Goal: Task Accomplishment & Management: Use online tool/utility

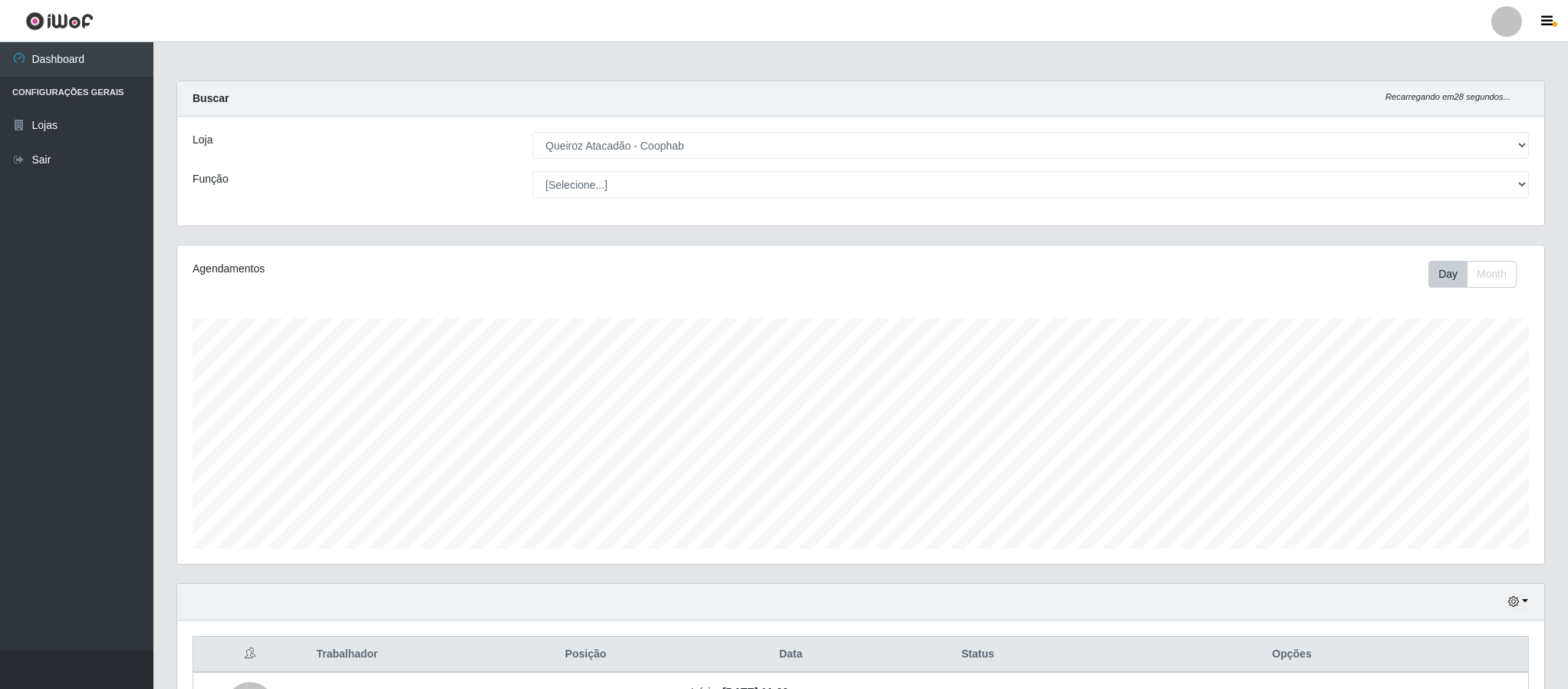
select select "463"
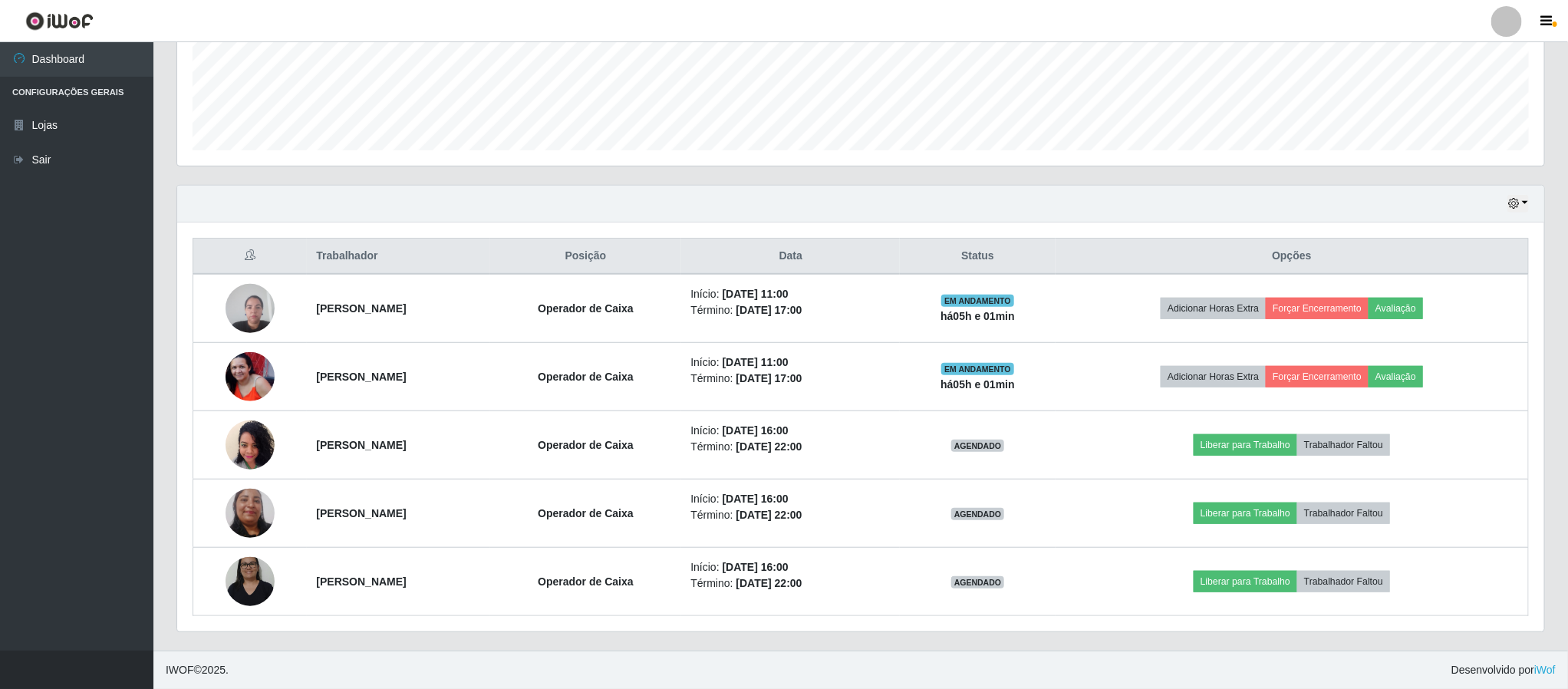
scroll to position [320, 1366]
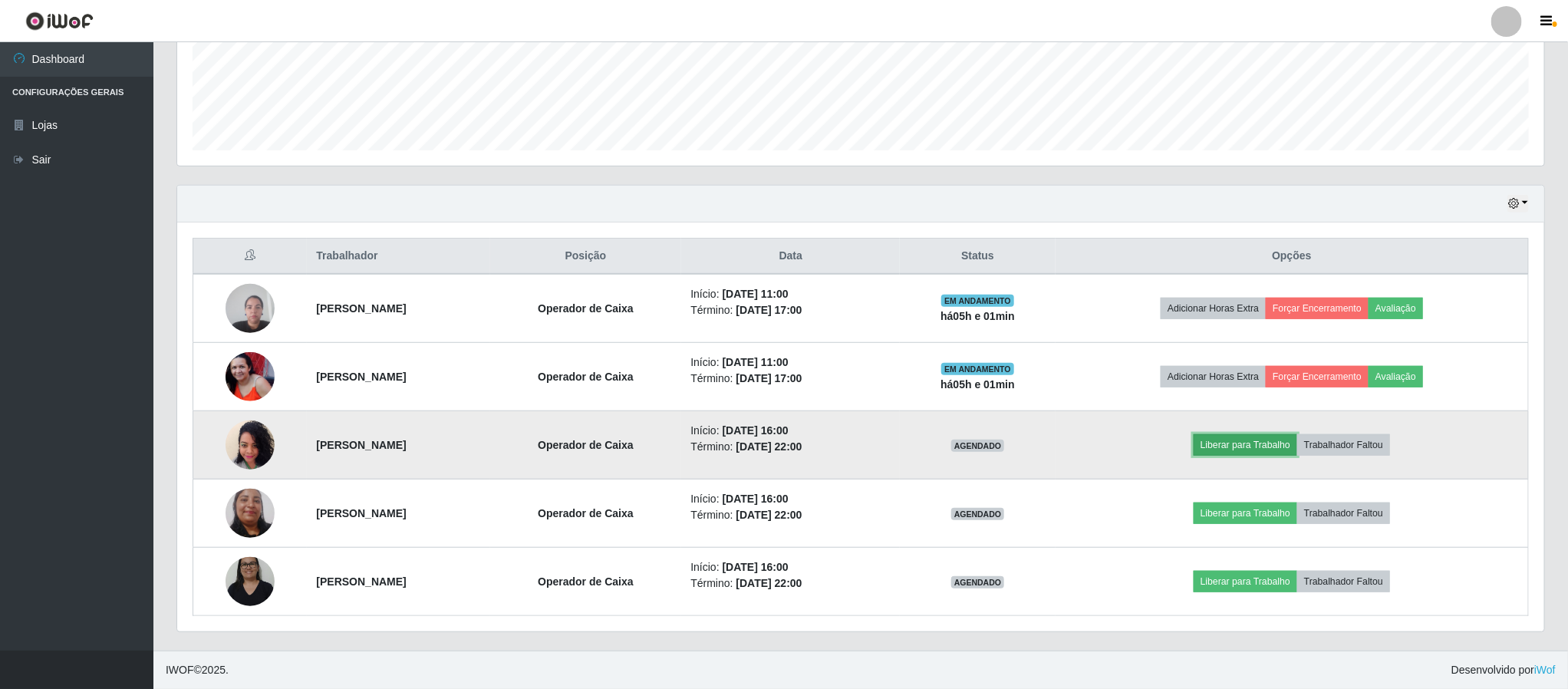
click at [1296, 442] on button "Liberar para Trabalho" at bounding box center [1245, 444] width 104 height 21
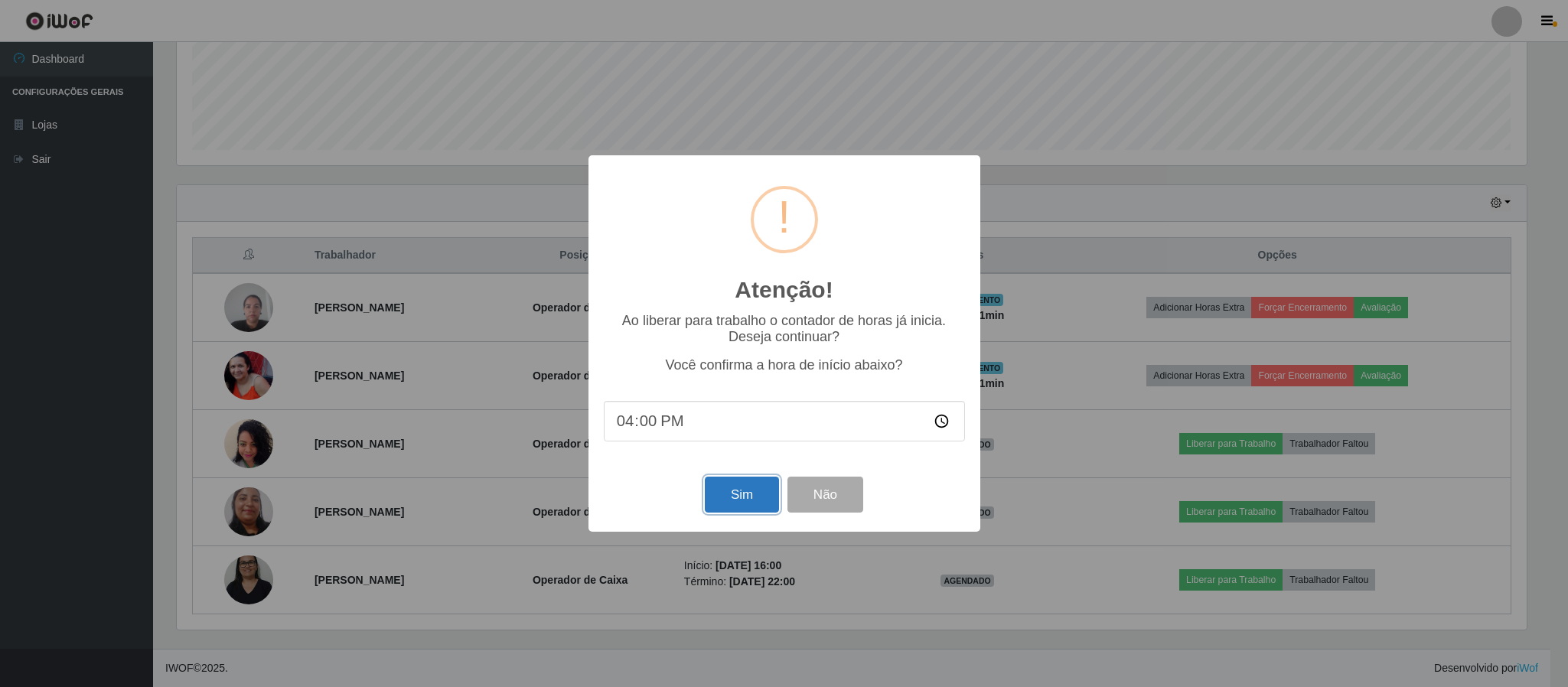
click at [733, 496] on button "Sim" at bounding box center [742, 494] width 74 height 36
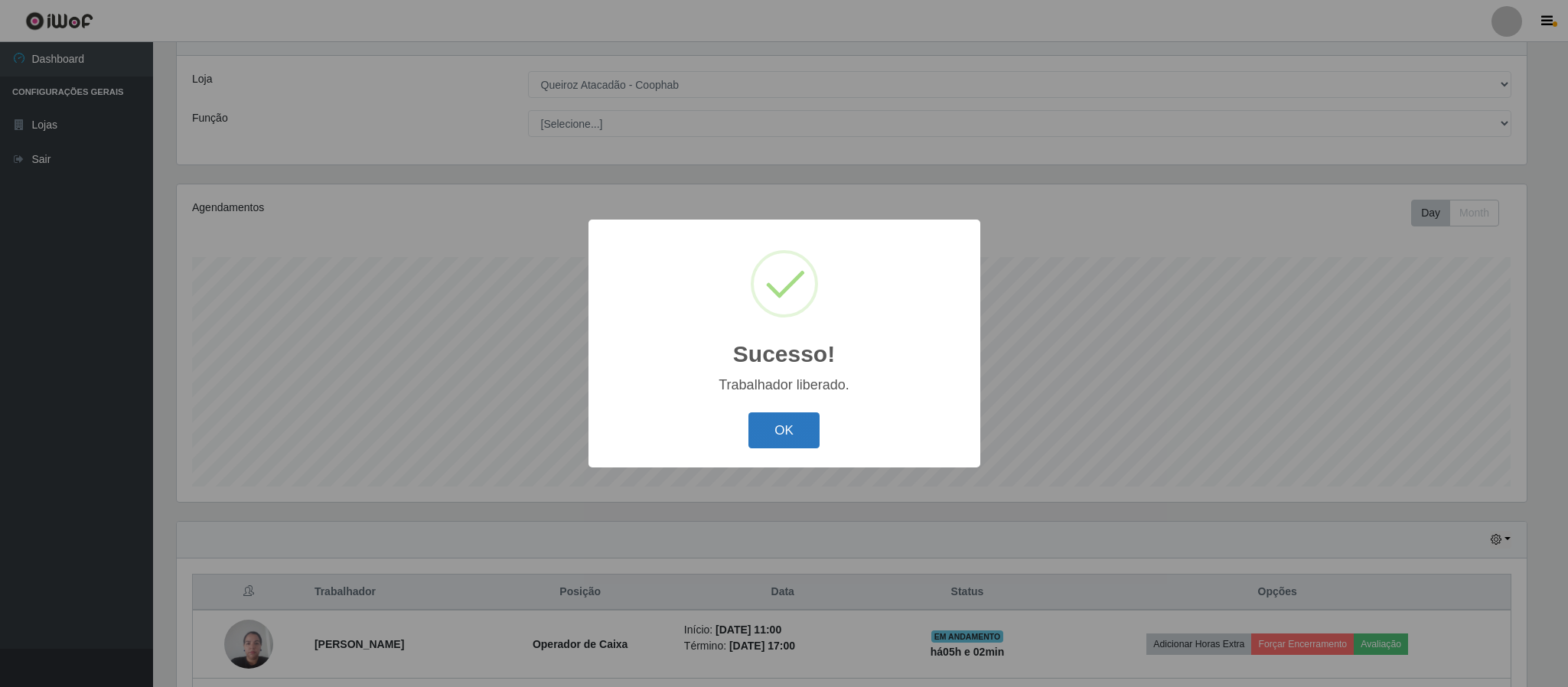
click at [791, 424] on button "OK" at bounding box center [784, 430] width 71 height 36
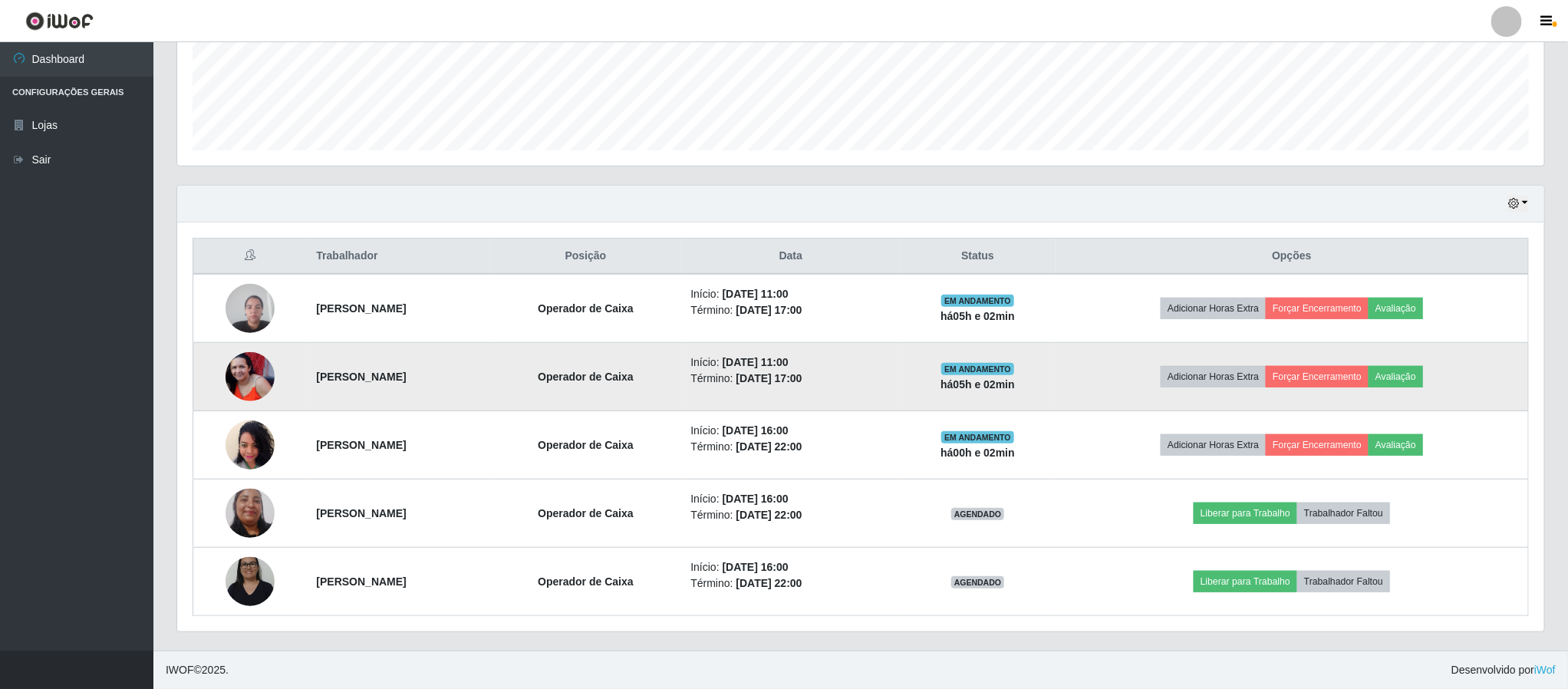
scroll to position [403, 0]
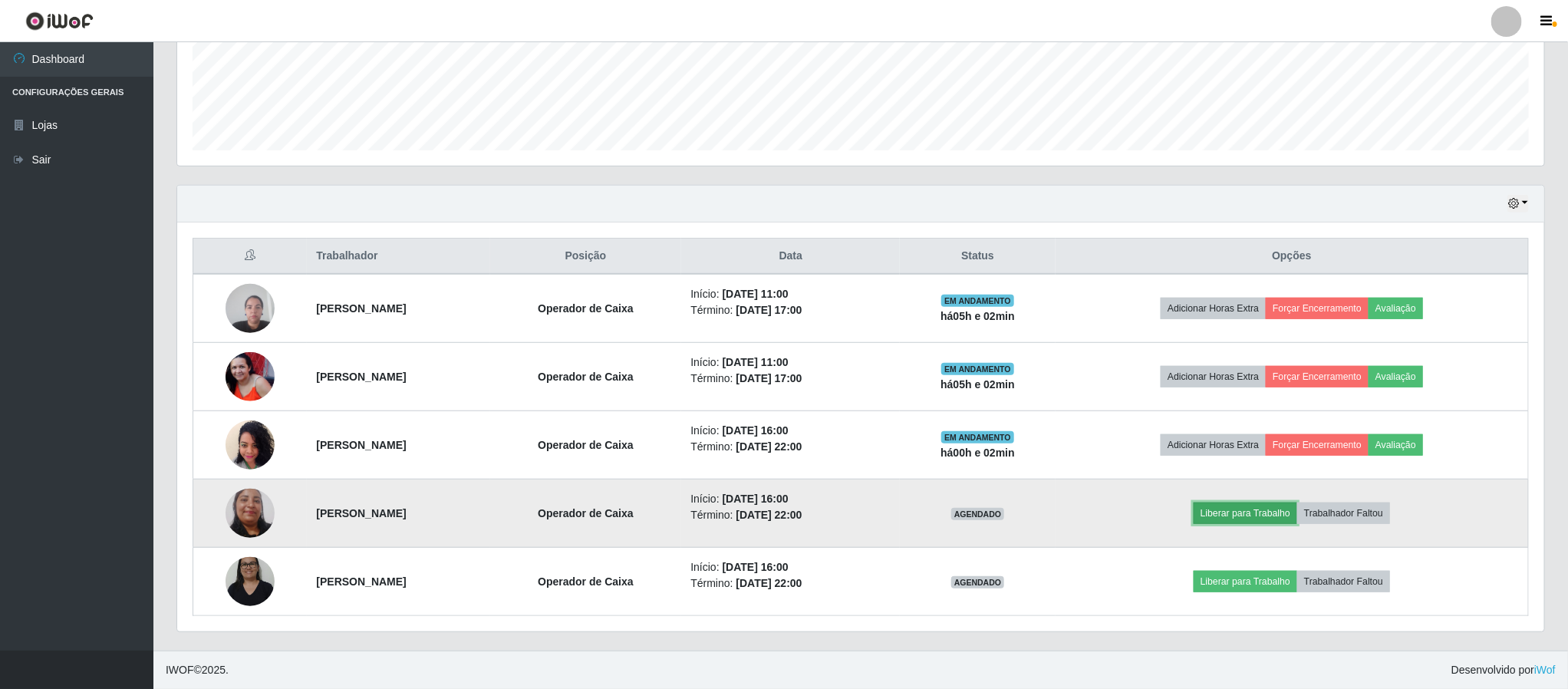
click at [1261, 513] on button "Liberar para Trabalho" at bounding box center [1245, 513] width 104 height 21
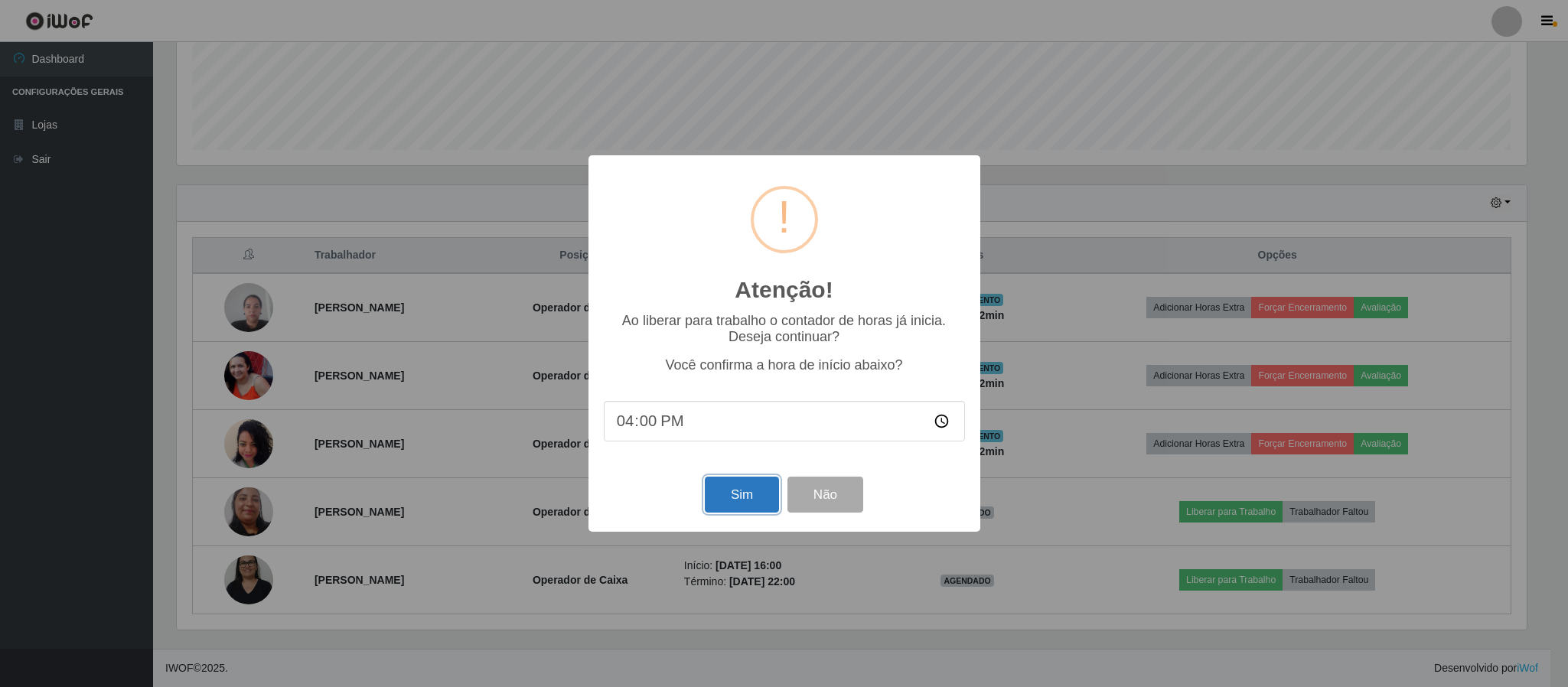
click at [733, 494] on button "Sim" at bounding box center [742, 494] width 74 height 36
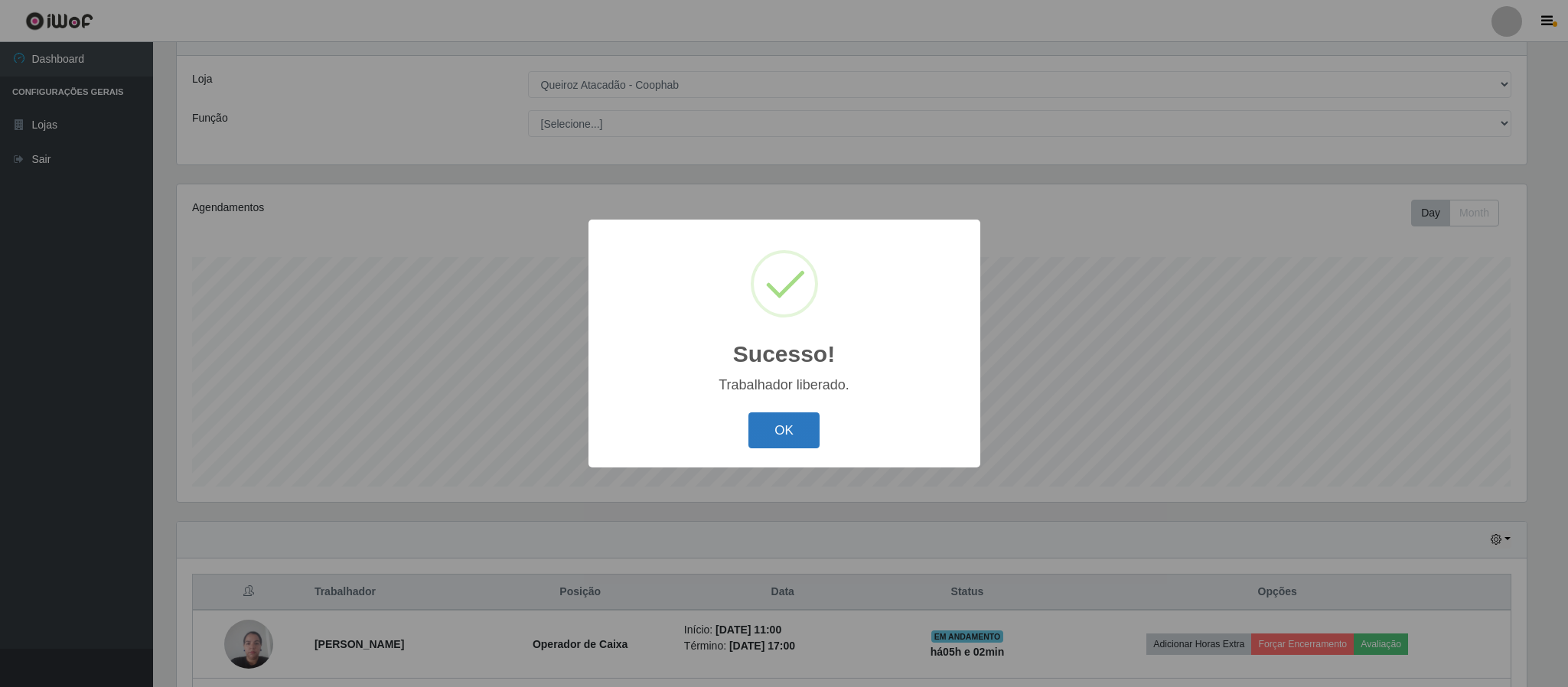
click at [775, 433] on button "OK" at bounding box center [784, 430] width 71 height 36
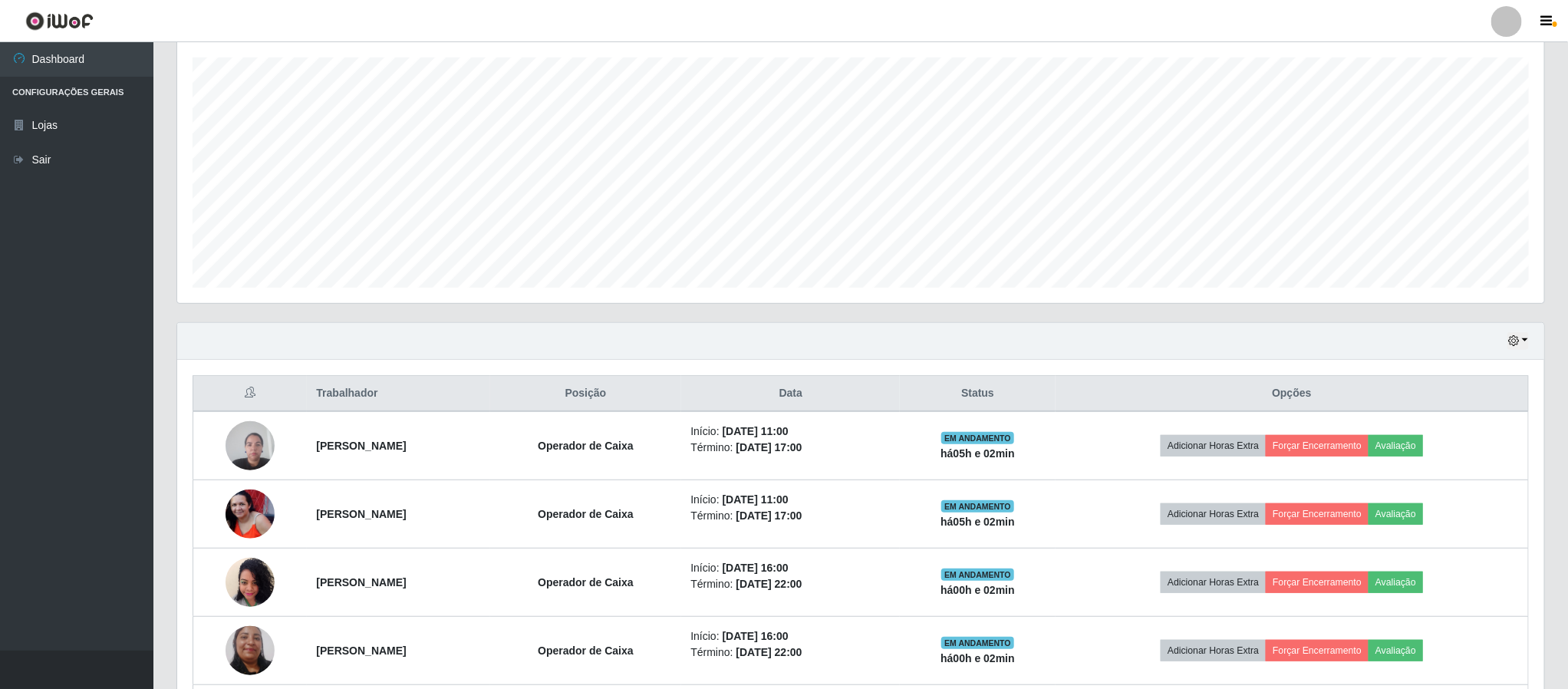
scroll to position [403, 0]
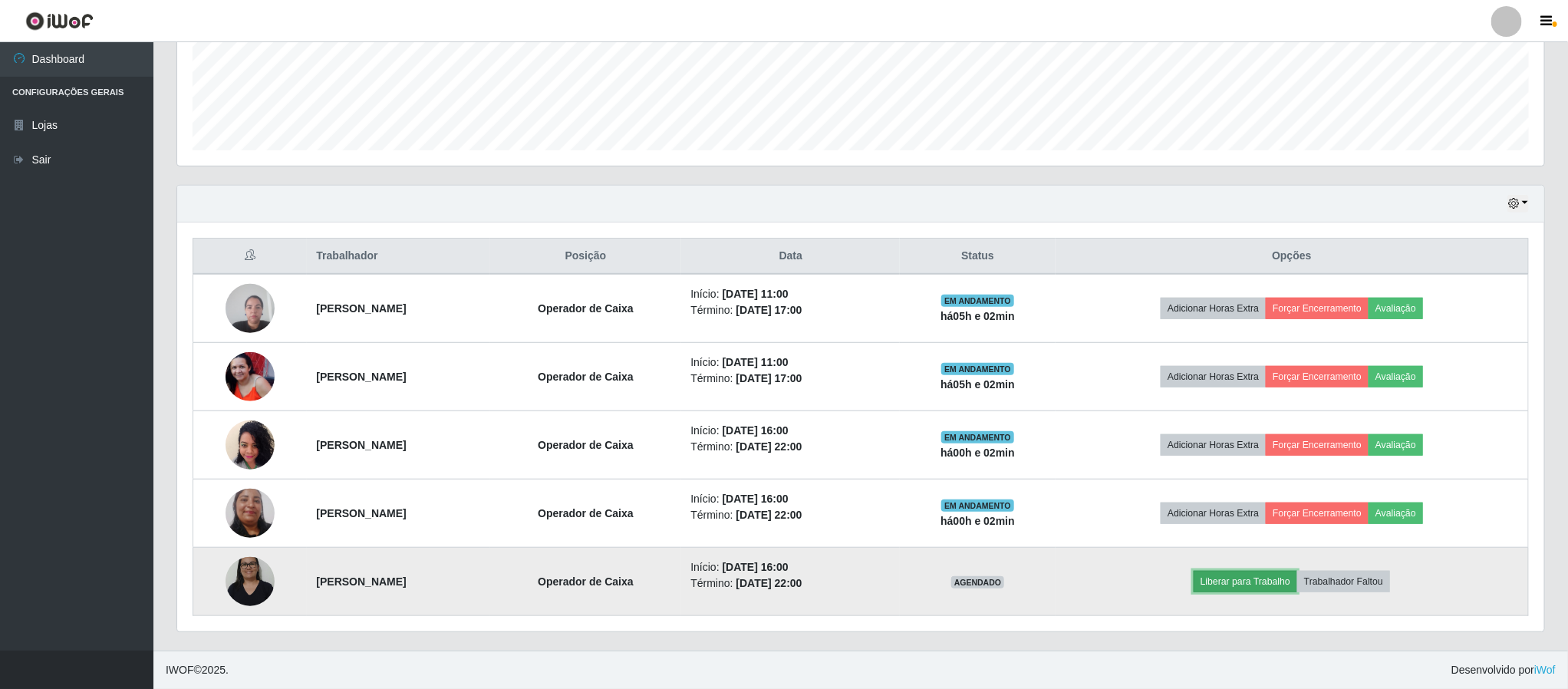
click at [1243, 580] on button "Liberar para Trabalho" at bounding box center [1245, 581] width 104 height 21
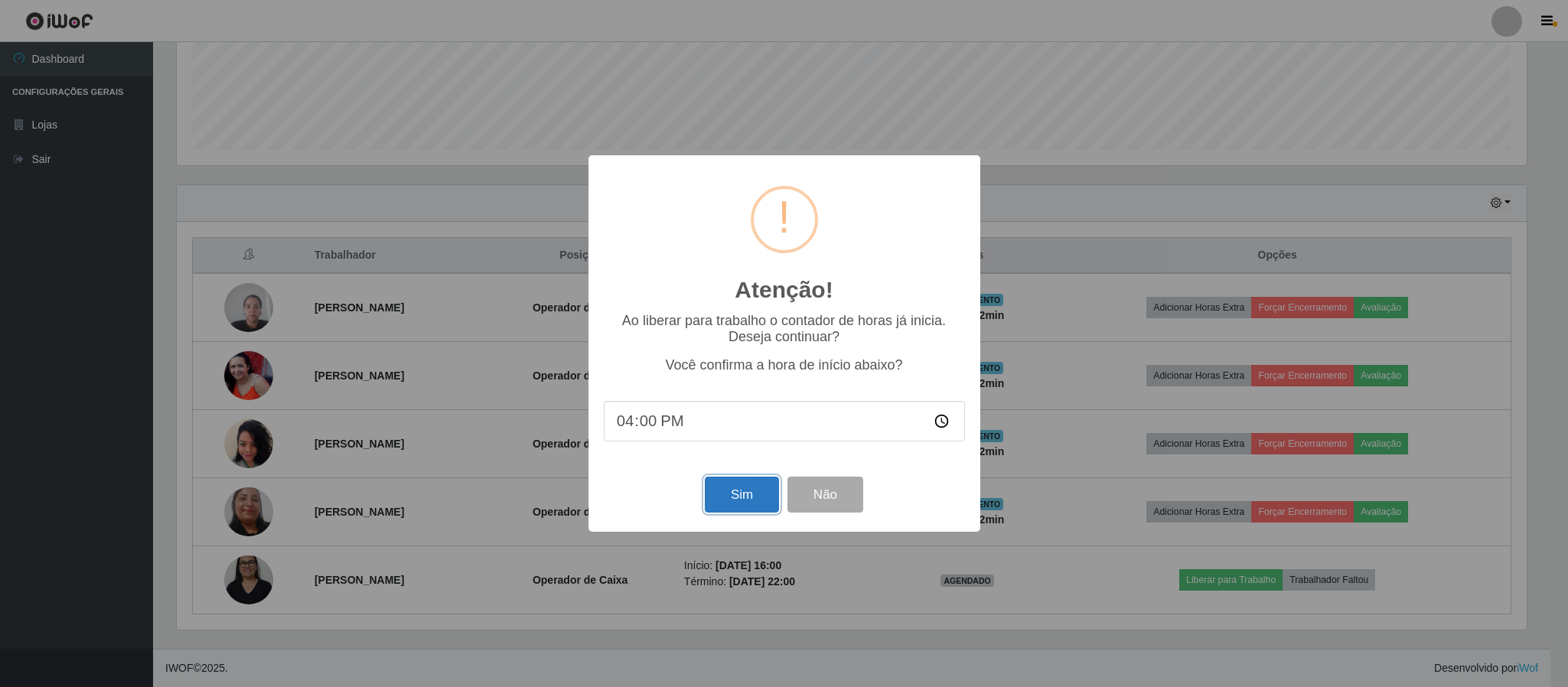
click at [754, 499] on button "Sim" at bounding box center [742, 494] width 74 height 36
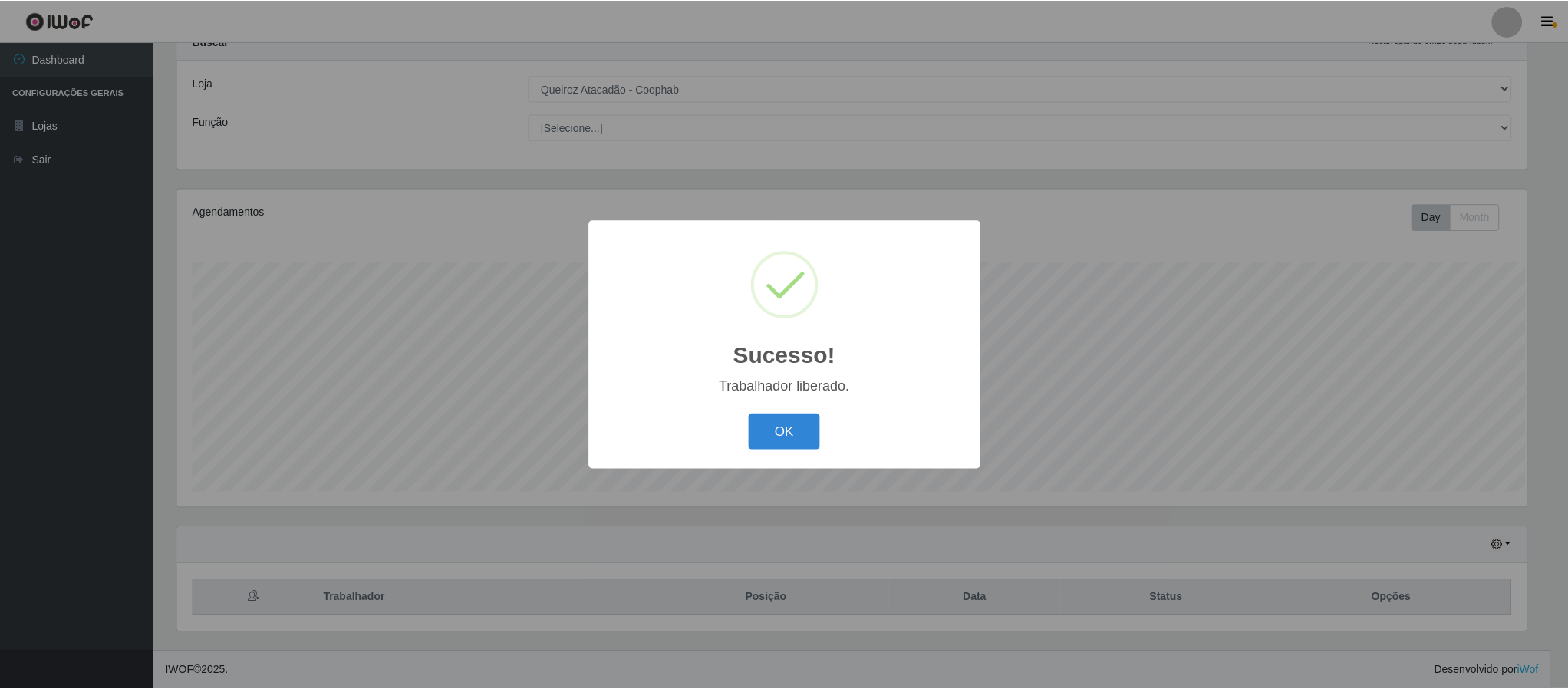
scroll to position [0, 0]
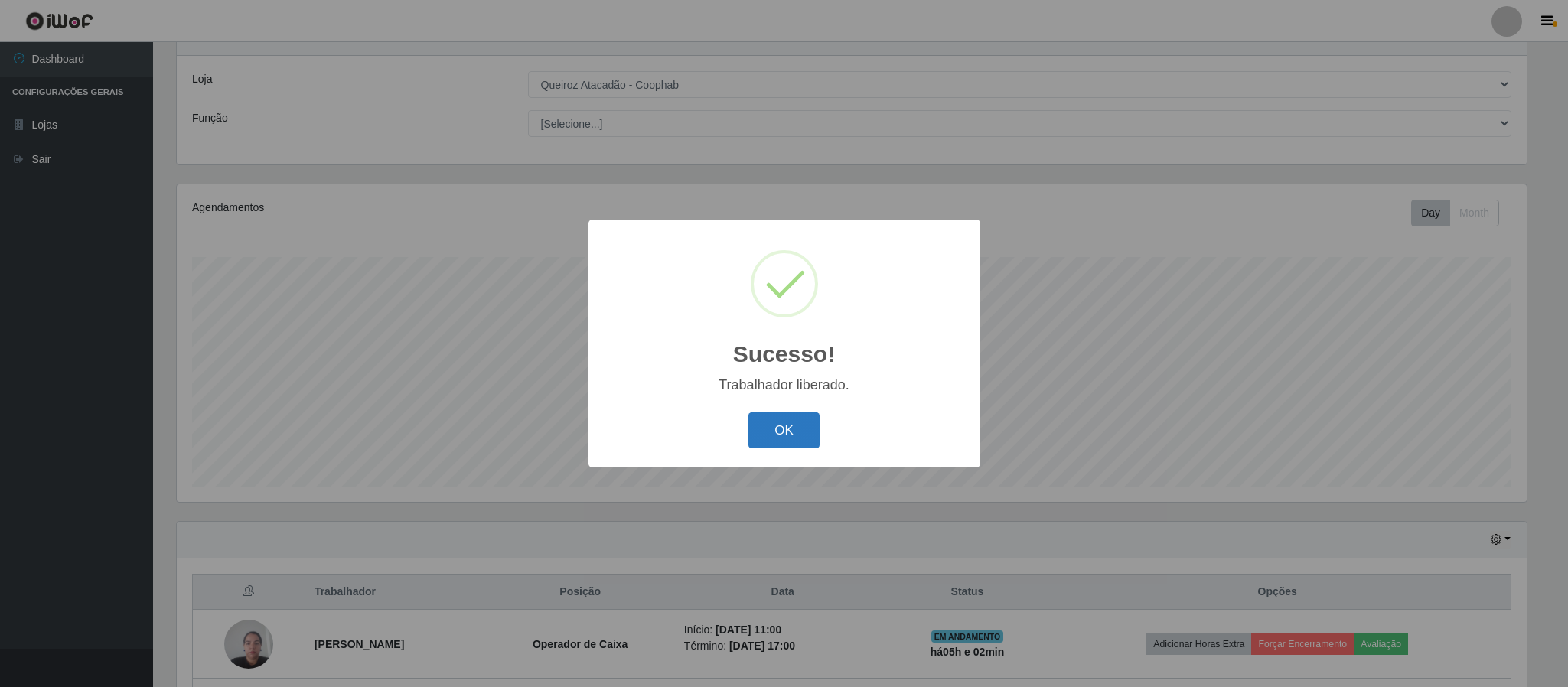
click at [772, 421] on button "OK" at bounding box center [784, 430] width 71 height 36
